Goal: Navigation & Orientation: Find specific page/section

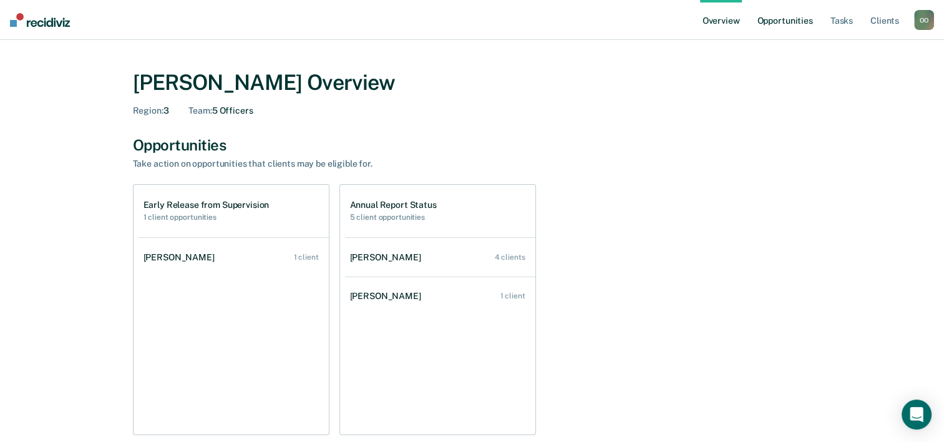
click at [783, 24] on link "Opportunities" at bounding box center [785, 20] width 61 height 40
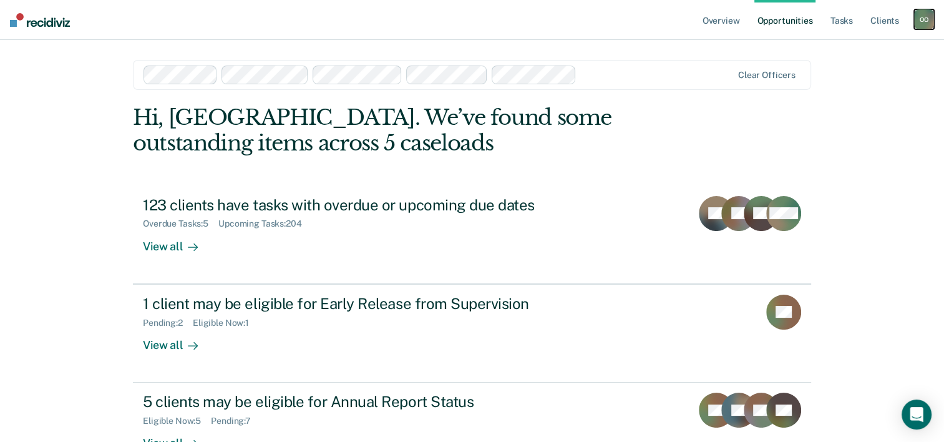
click at [921, 19] on div "O O" at bounding box center [925, 19] width 20 height 20
click at [849, 80] on link "Log Out" at bounding box center [874, 82] width 101 height 11
